Goal: Book appointment/travel/reservation: Book appointment/travel/reservation

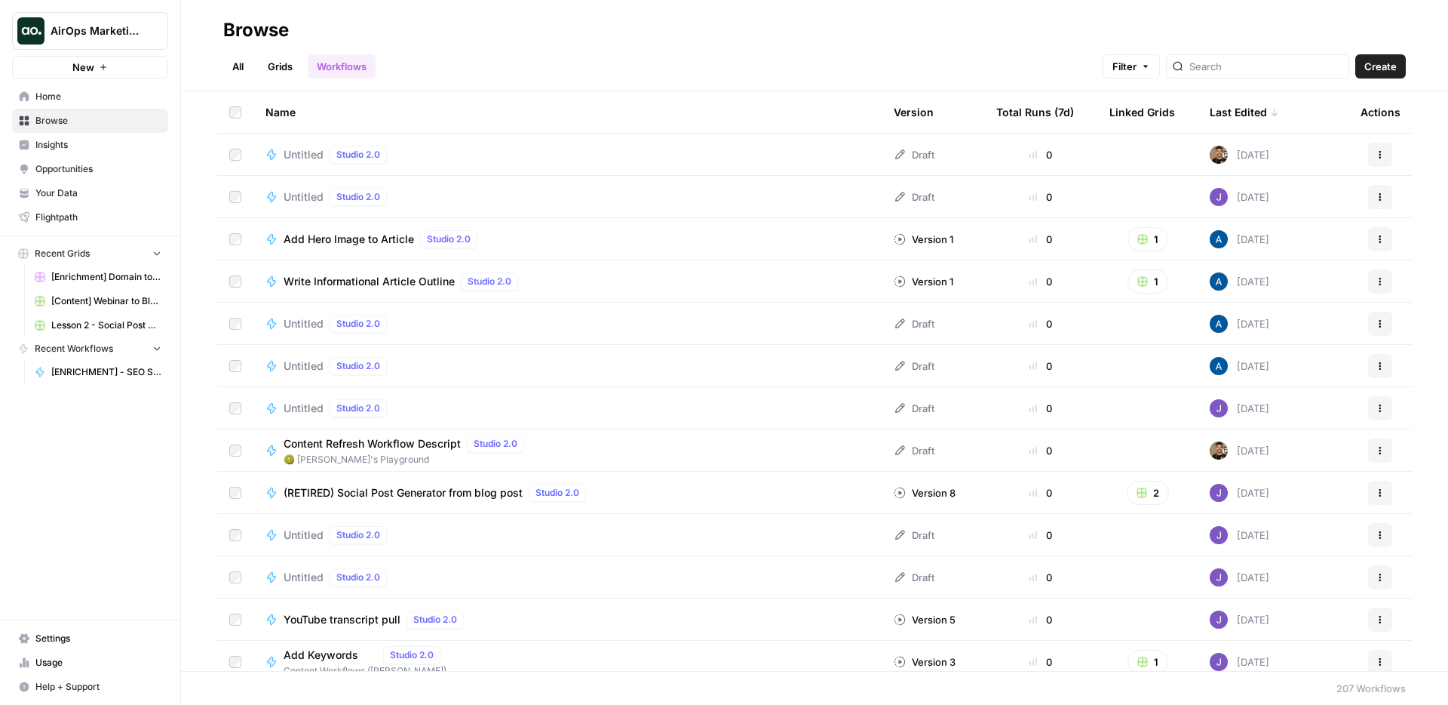
click at [67, 146] on span "Insights" at bounding box center [98, 145] width 126 height 14
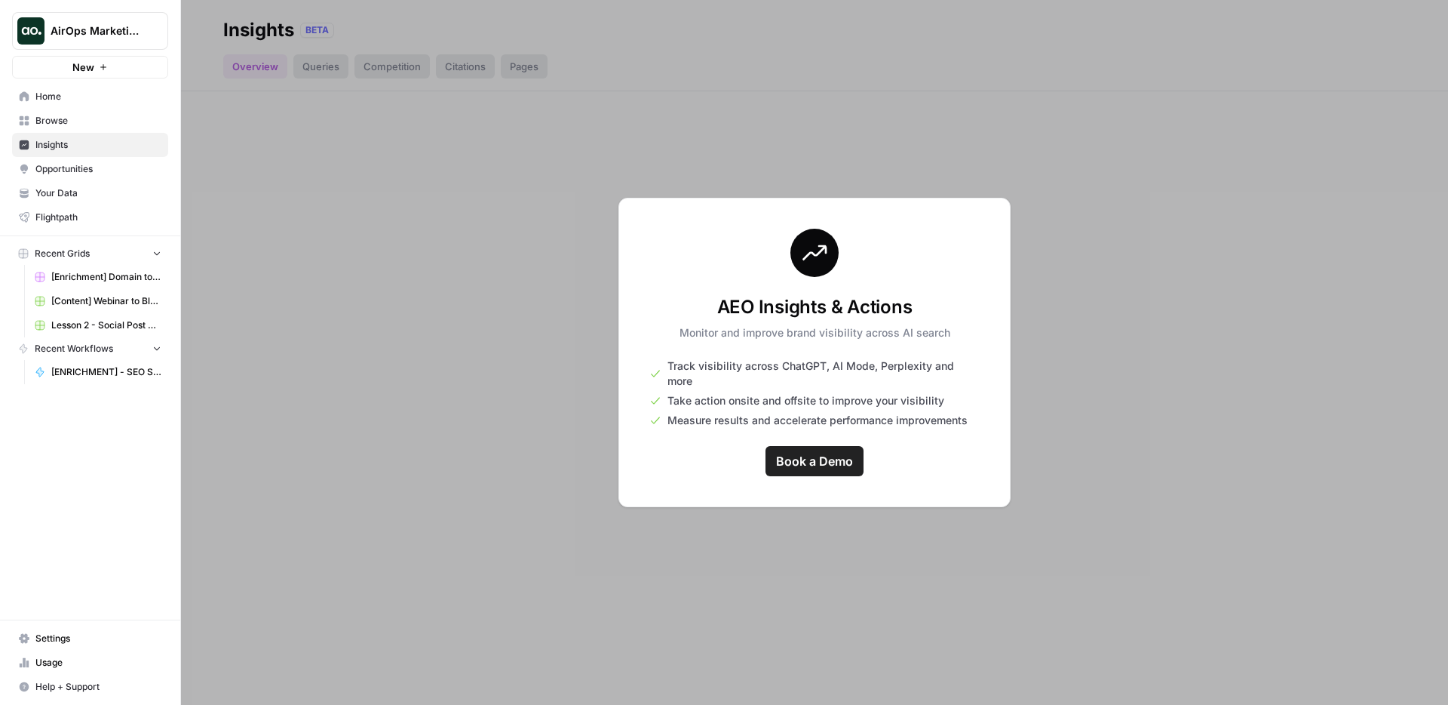
click at [74, 170] on span "Opportunities" at bounding box center [98, 169] width 126 height 14
click at [72, 137] on link "Insights" at bounding box center [90, 145] width 156 height 24
click at [70, 168] on span "Opportunities" at bounding box center [98, 169] width 126 height 14
click at [63, 143] on span "Insights" at bounding box center [98, 145] width 126 height 14
click at [66, 157] on link "Opportunities" at bounding box center [90, 169] width 156 height 24
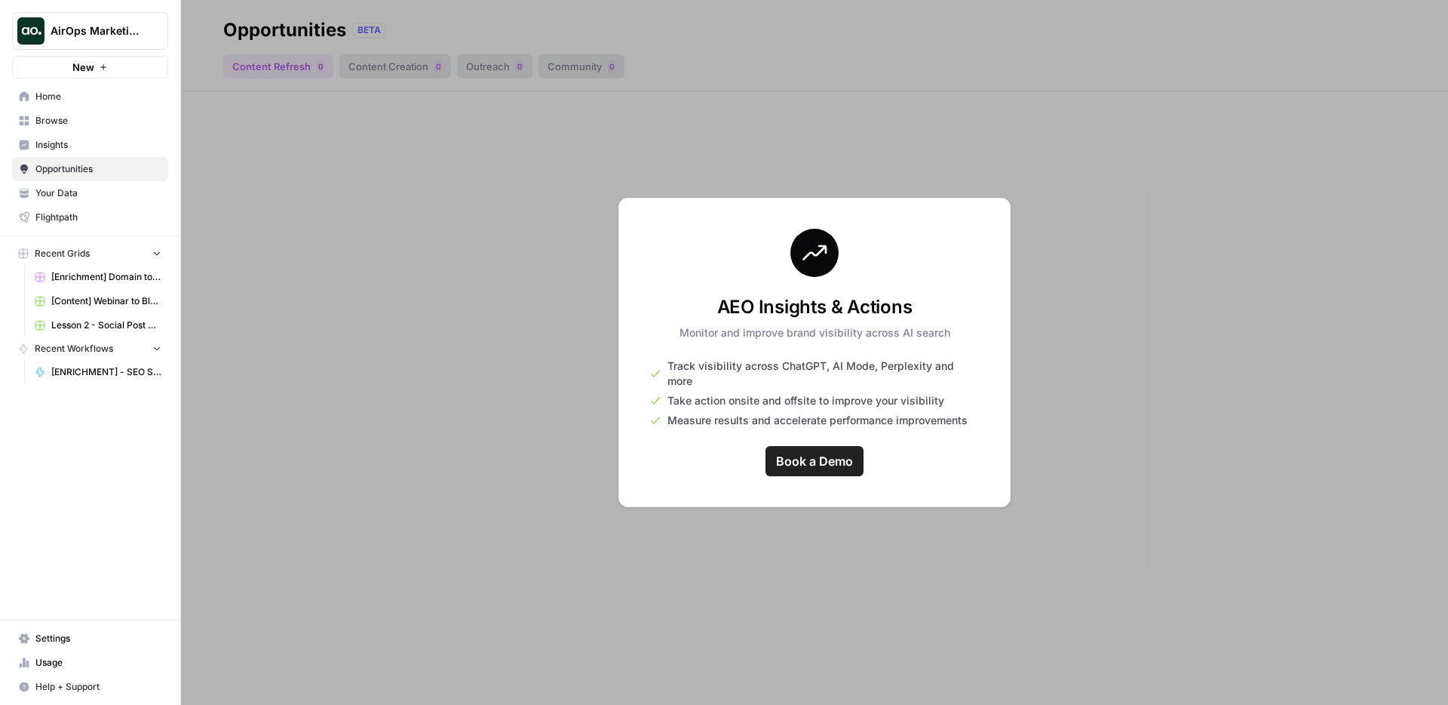
click at [63, 140] on span "Insights" at bounding box center [98, 145] width 126 height 14
click at [830, 456] on span "Book a Demo" at bounding box center [814, 461] width 77 height 18
